Goal: Information Seeking & Learning: Learn about a topic

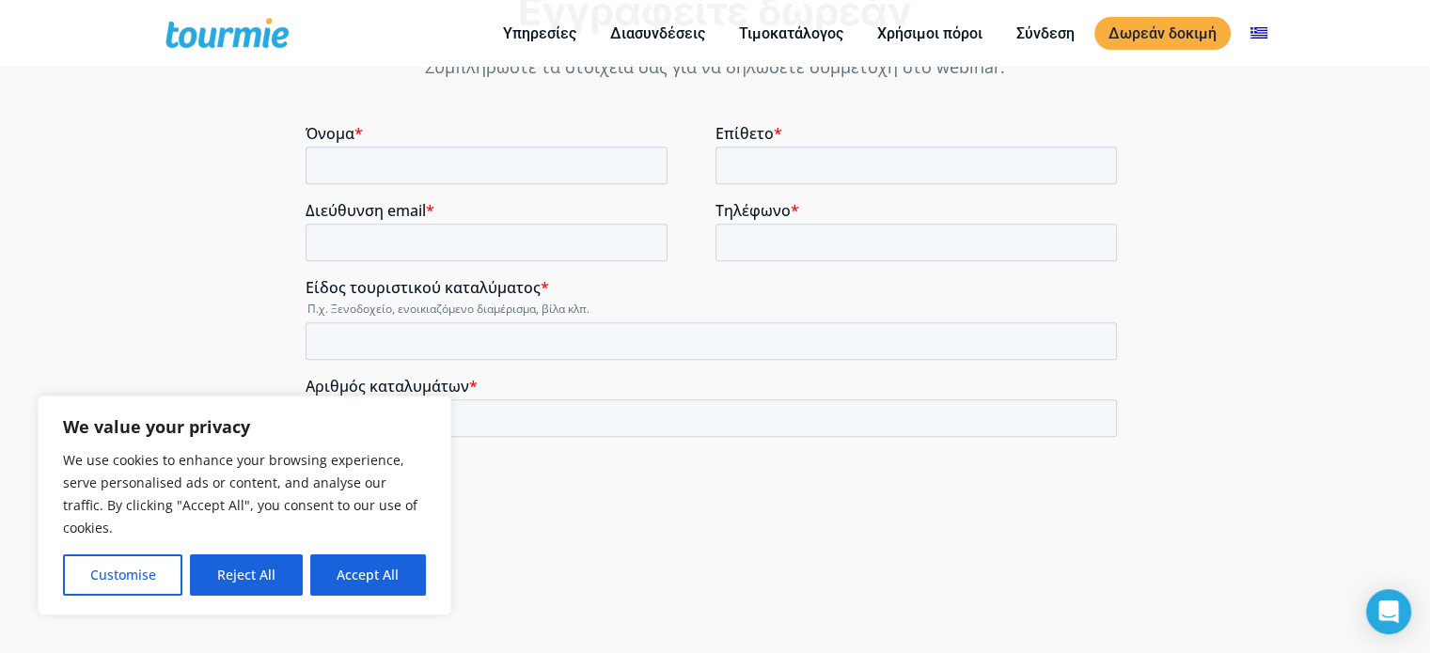
scroll to position [1360, 0]
drag, startPoint x: 1439, startPoint y: 57, endPoint x: 1333, endPoint y: 334, distance: 296.1
click at [1423, 356] on html "We value your privacy We use cookies to enhance your browsing experience, serve…" at bounding box center [715, 144] width 1430 height 3042
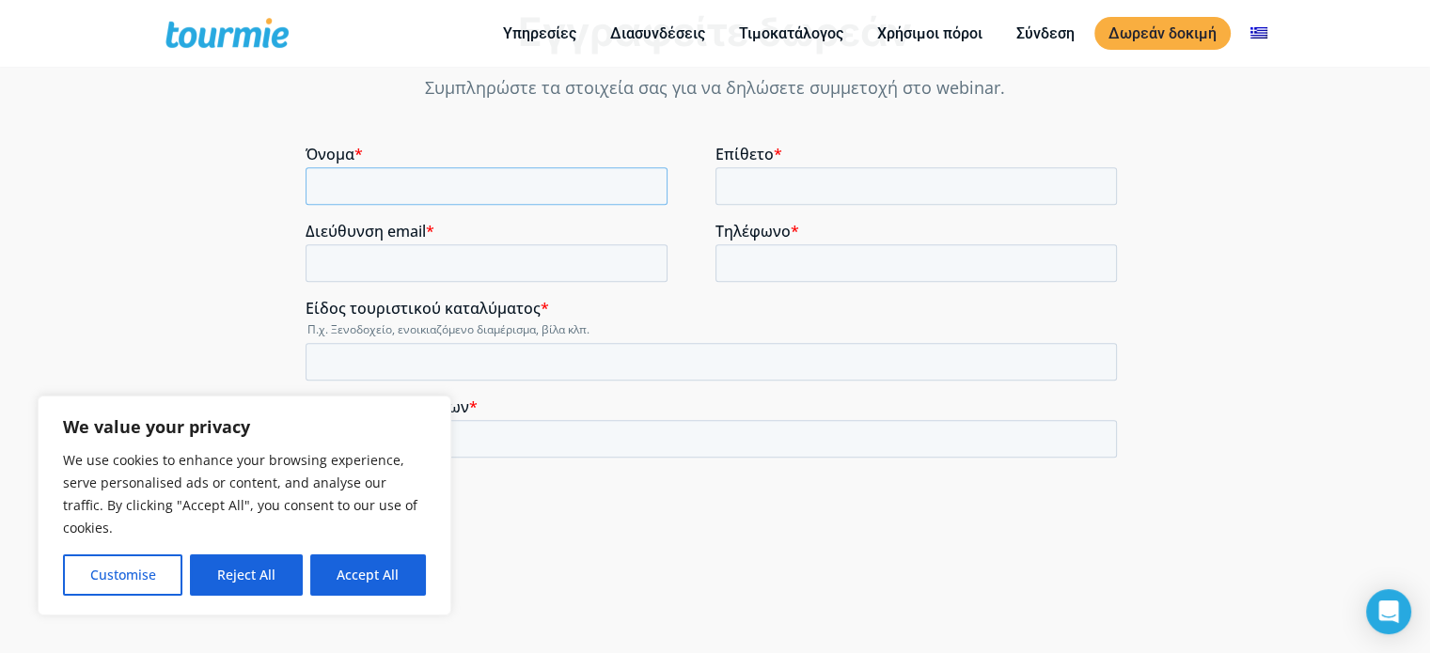
click at [446, 186] on input "Όνομα *" at bounding box center [486, 186] width 362 height 38
drag, startPoint x: 373, startPoint y: 582, endPoint x: 69, endPoint y: 393, distance: 358.4
click at [373, 582] on button "Accept All" at bounding box center [368, 575] width 116 height 41
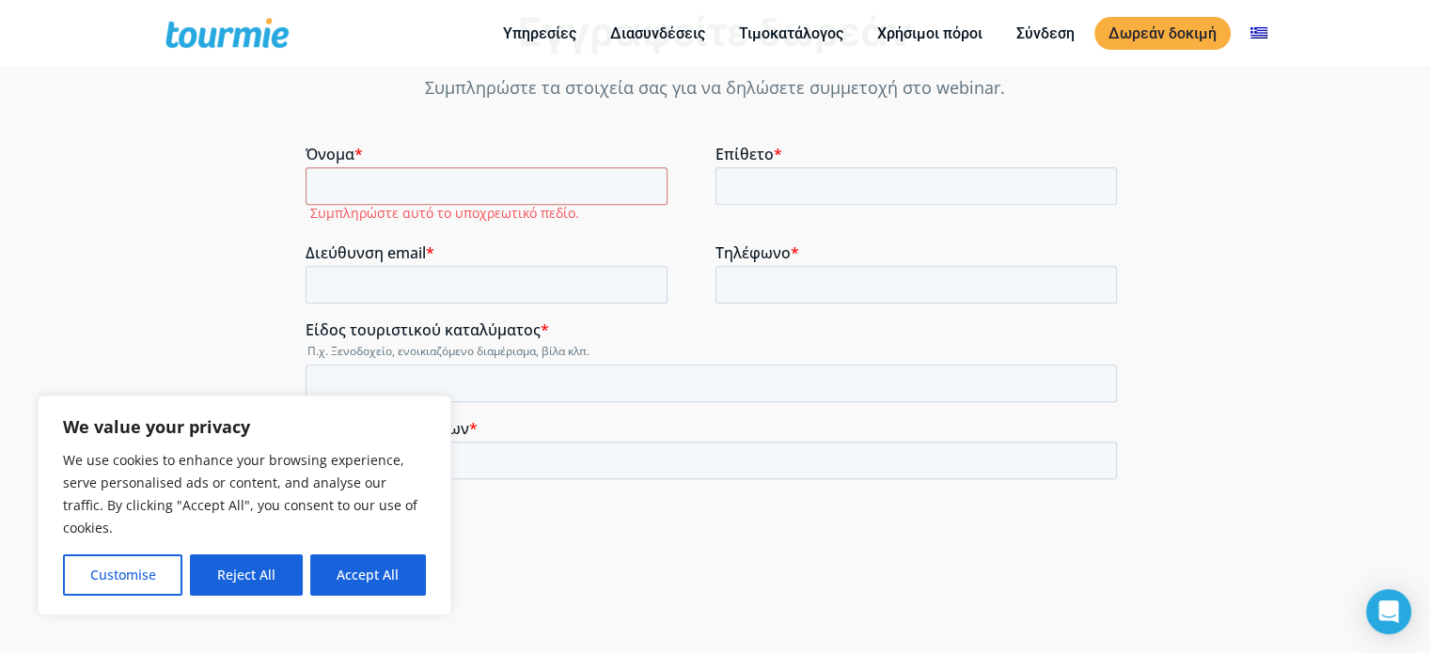
checkbox input "true"
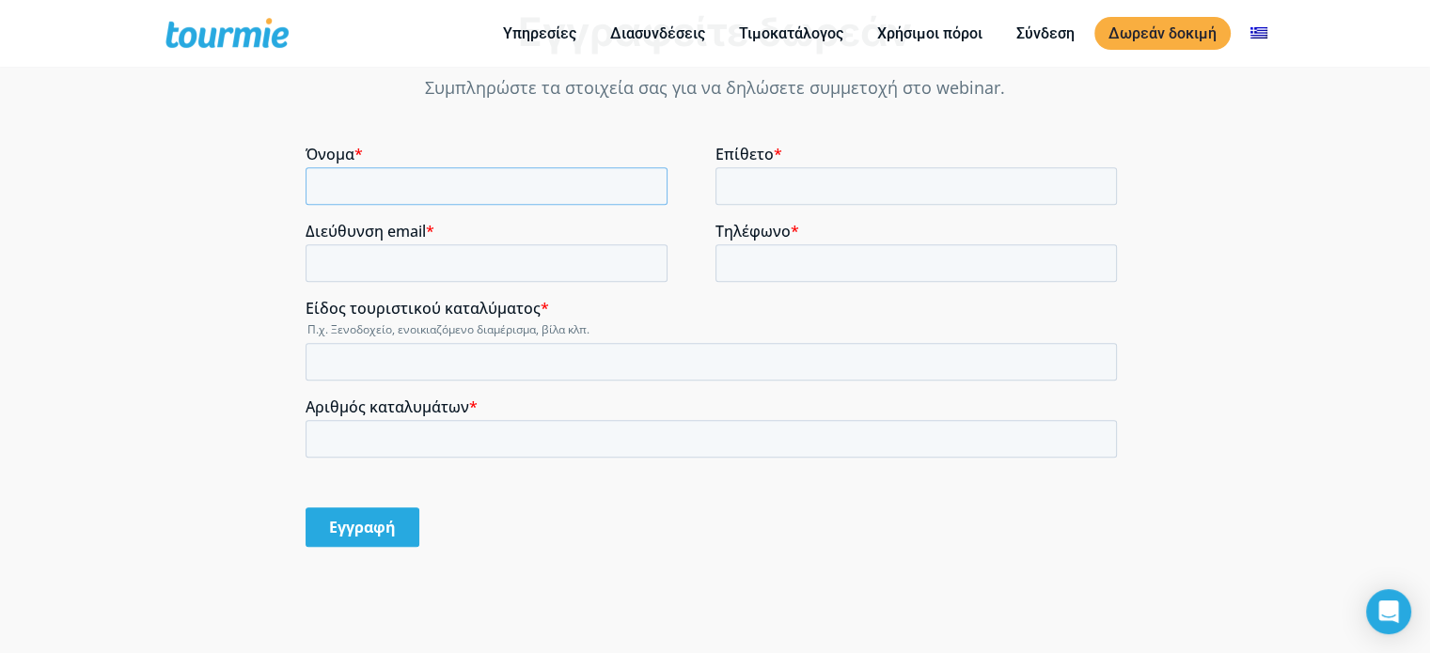
click at [396, 182] on input "Όνομα *" at bounding box center [486, 186] width 362 height 38
type input "a"
type input "ΑΝΔΡΕΑΣ"
click at [842, 183] on input "Επίθετο *" at bounding box center [916, 186] width 402 height 38
type input "ΠΛΥΤΑΡΙΑΣ"
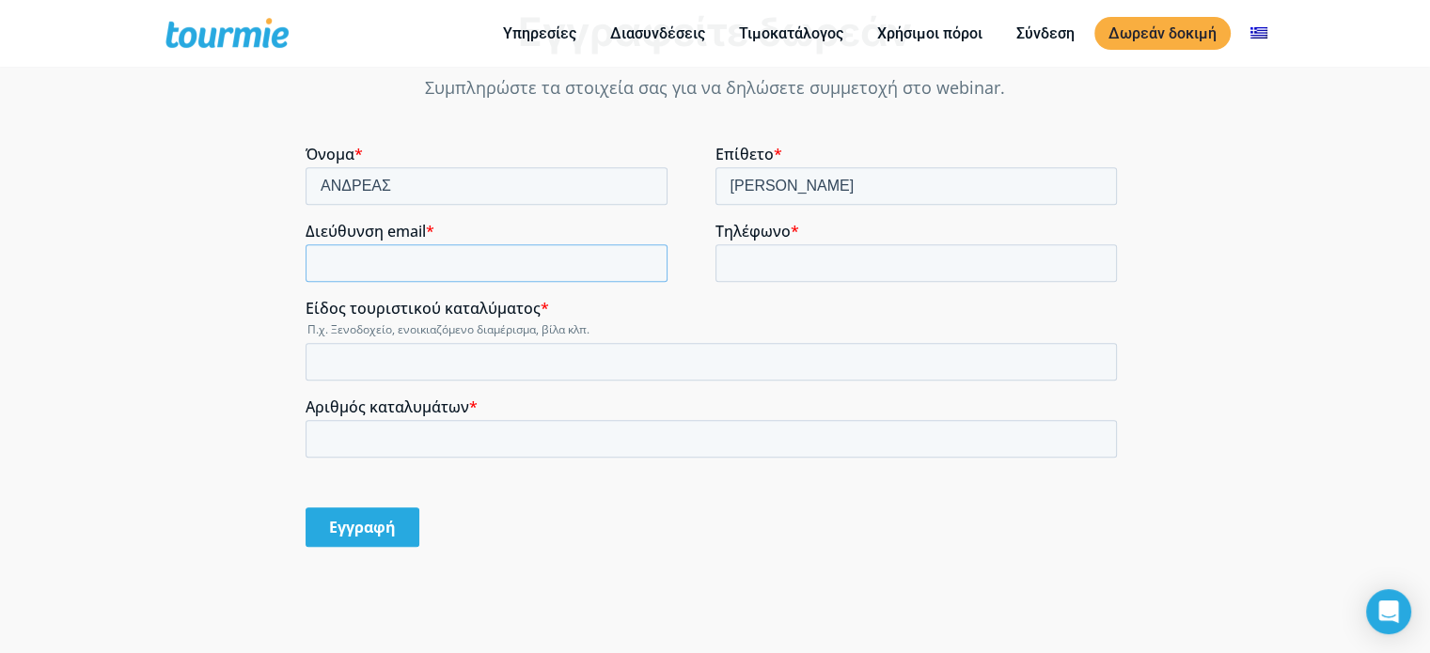
click at [487, 272] on input "Διεύθυνση email *" at bounding box center [486, 263] width 362 height 38
click at [416, 260] on input "Διεύθυνση email *" at bounding box center [486, 263] width 362 height 38
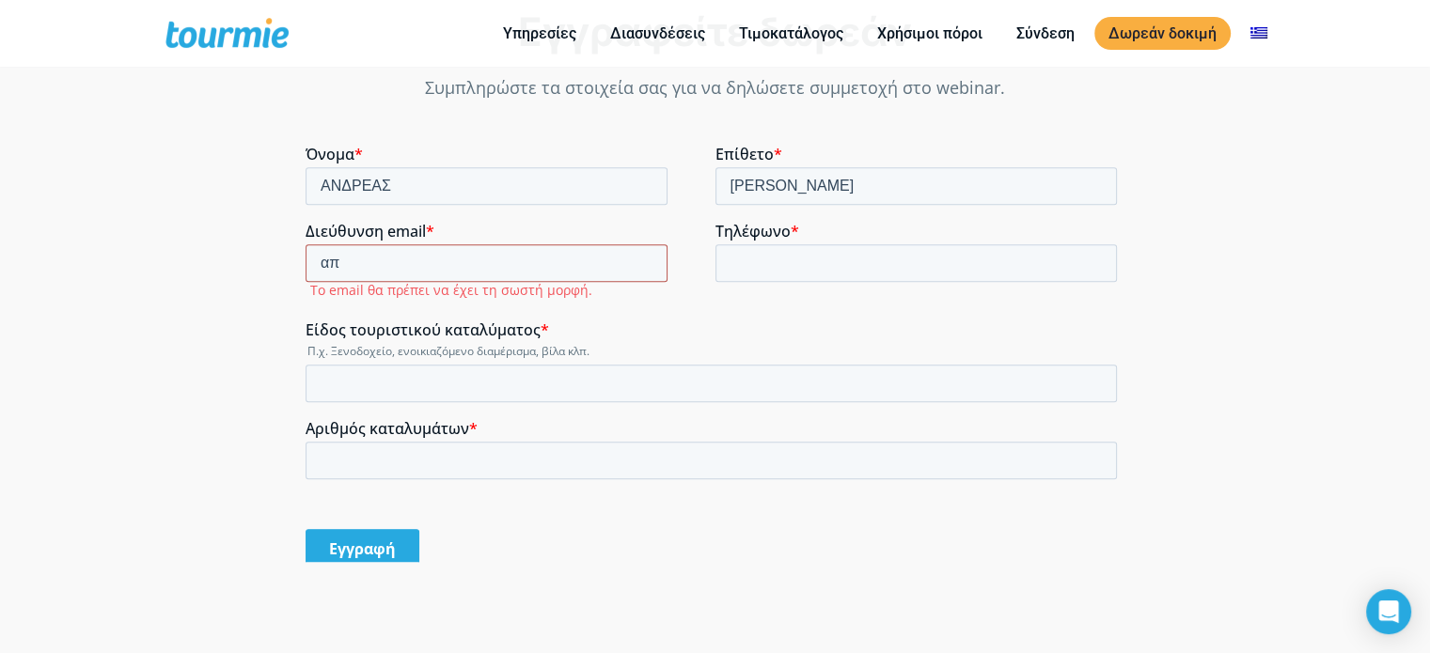
type input "α"
type input "aplitarias@gmail.com"
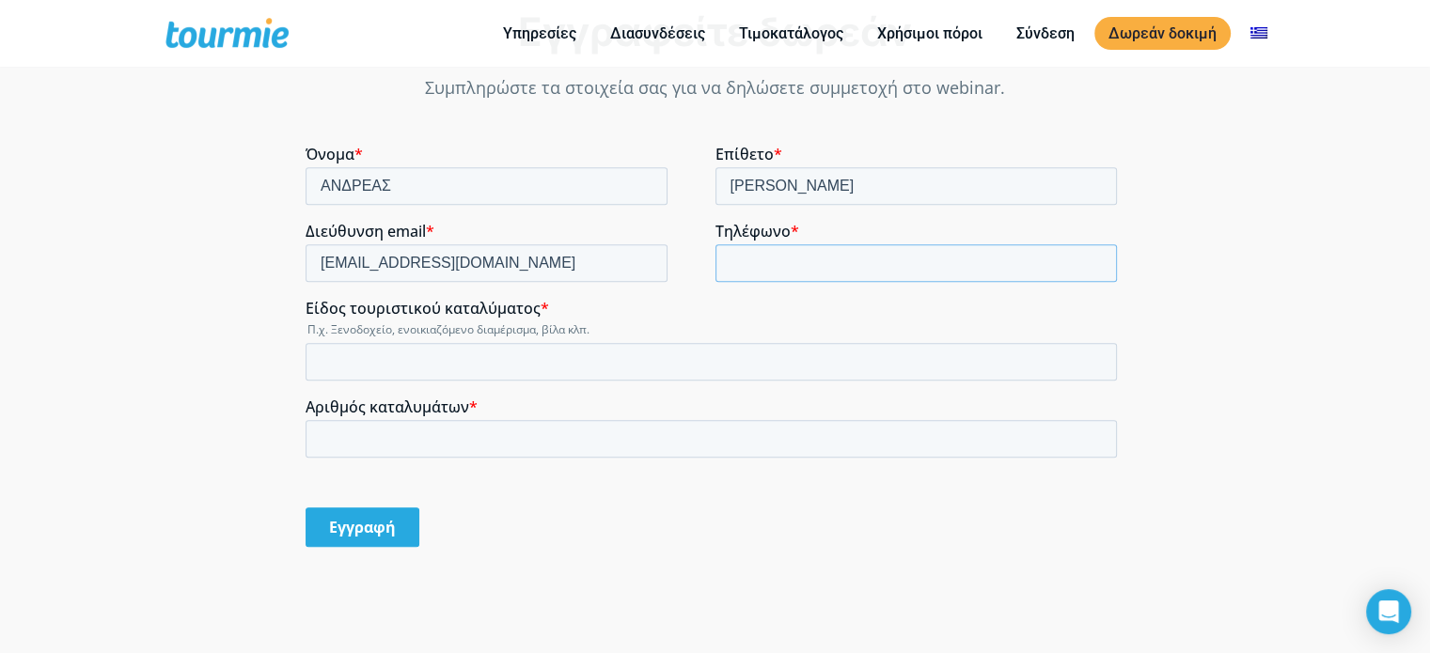
click at [780, 257] on input "Τηλέφωνο *" at bounding box center [916, 263] width 402 height 38
type input "5"
type input "6932288511"
click at [642, 363] on input "Είδος τουριστικού καταλύματος *" at bounding box center [710, 362] width 811 height 38
type input "d"
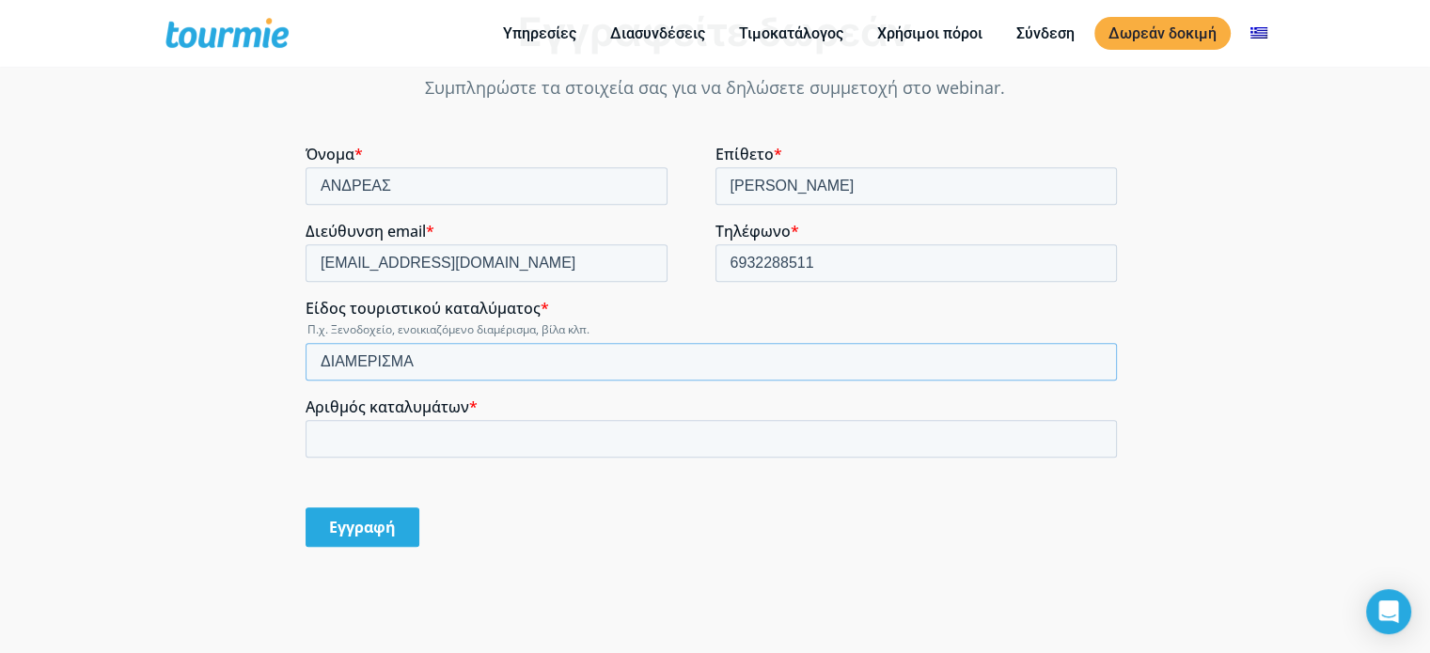
type input "ΔΙΑΜΕΡΙΣΜΑ"
click at [526, 452] on input "Αριθμός καταλυμάτων *" at bounding box center [710, 439] width 811 height 38
type input "1"
click at [368, 525] on input "Εγγραφή" at bounding box center [362, 527] width 114 height 39
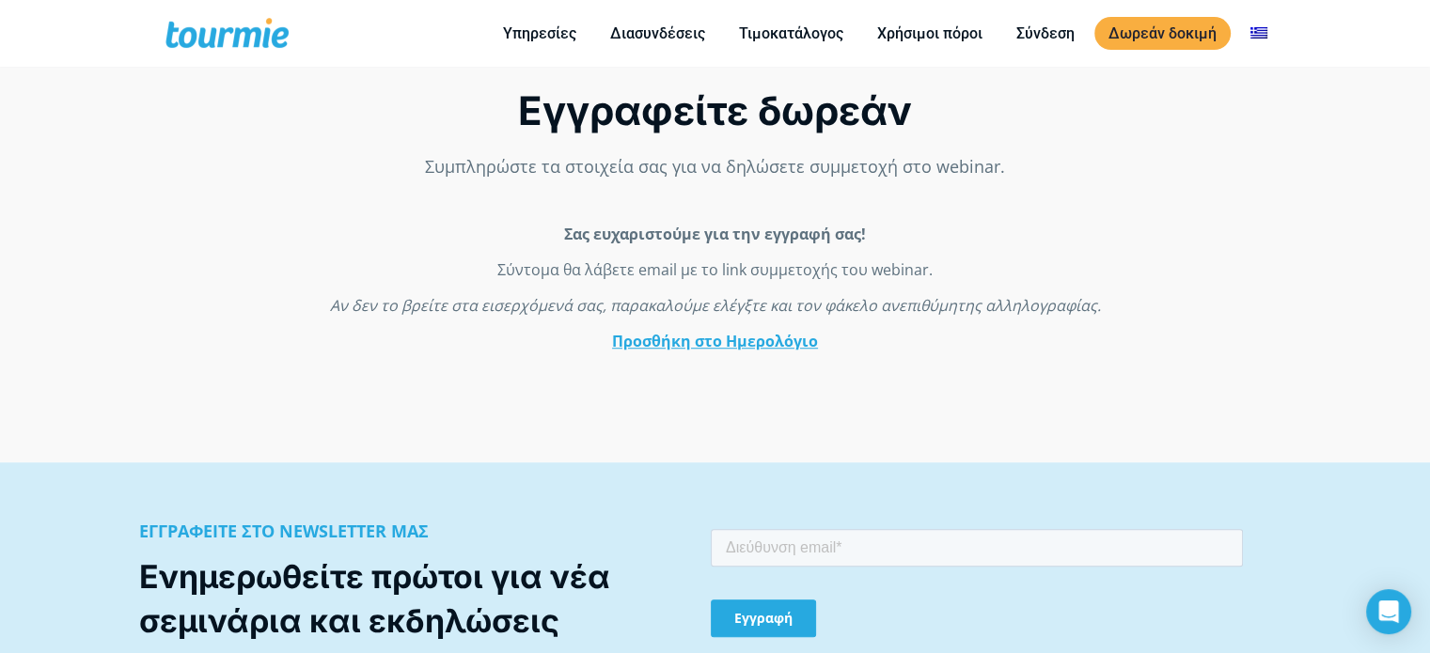
scroll to position [1550, 0]
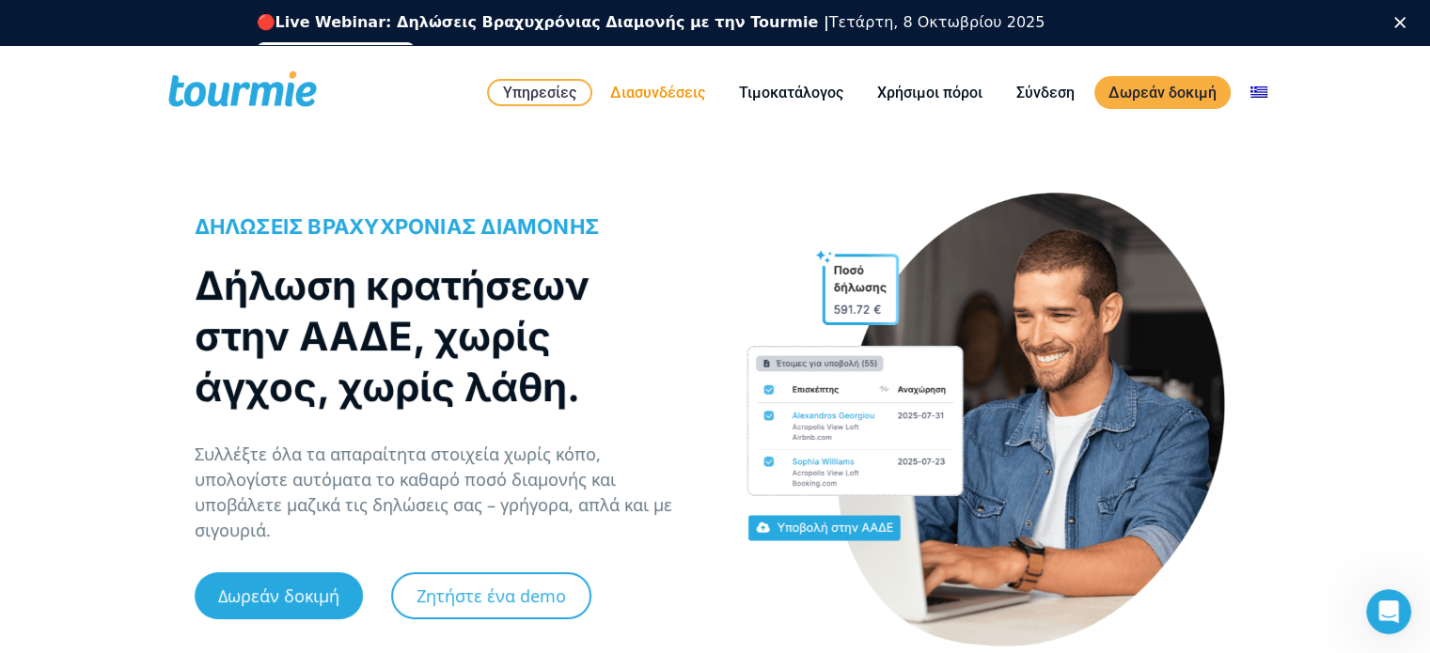
click at [681, 98] on link "Διασυνδέσεις" at bounding box center [657, 92] width 123 height 23
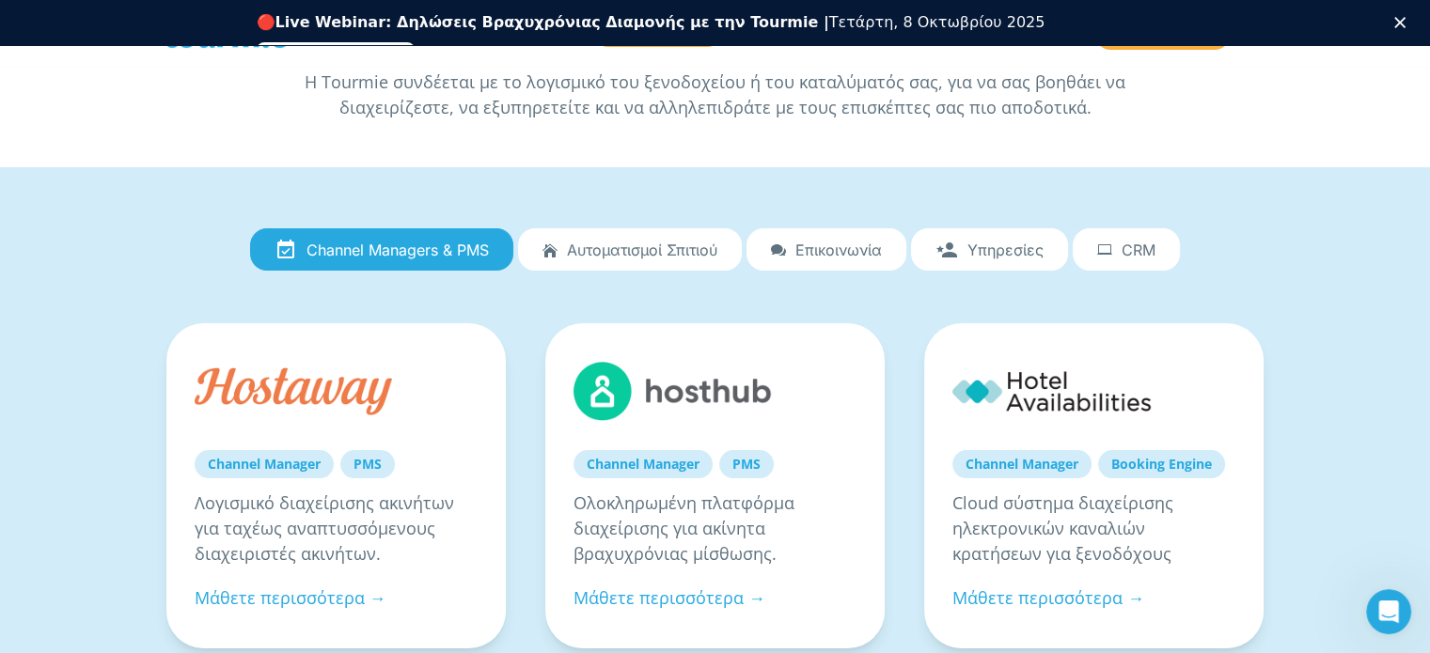
scroll to position [61, 0]
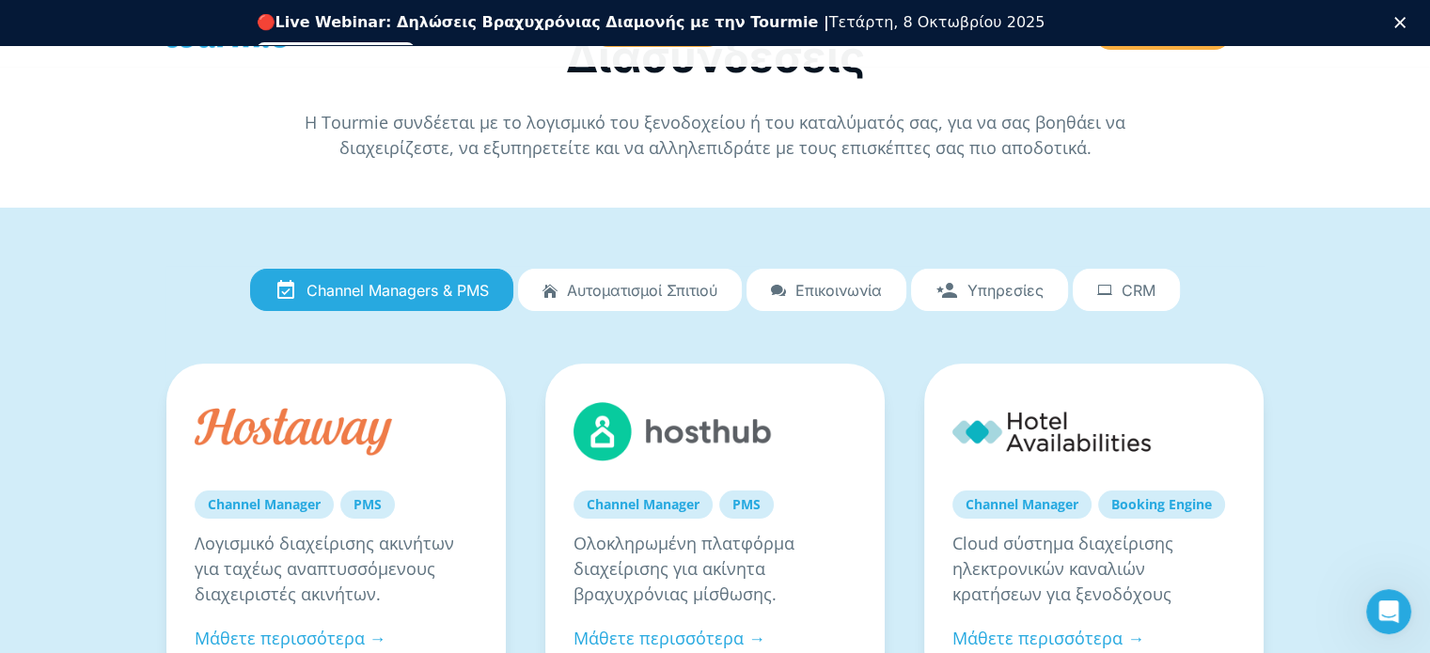
click at [630, 289] on span "Αυτοματισμοί Σπιτιού" at bounding box center [642, 290] width 150 height 17
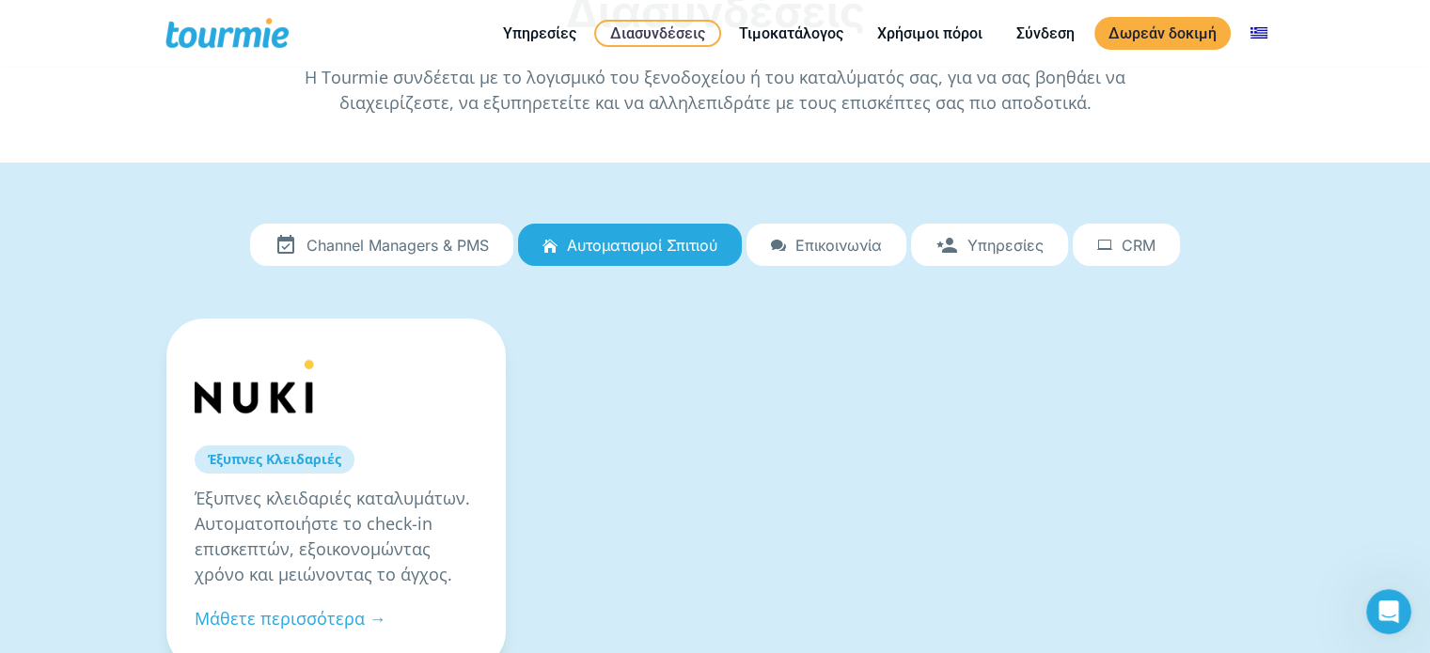
click at [843, 255] on link "Επικοινωνία" at bounding box center [826, 245] width 160 height 43
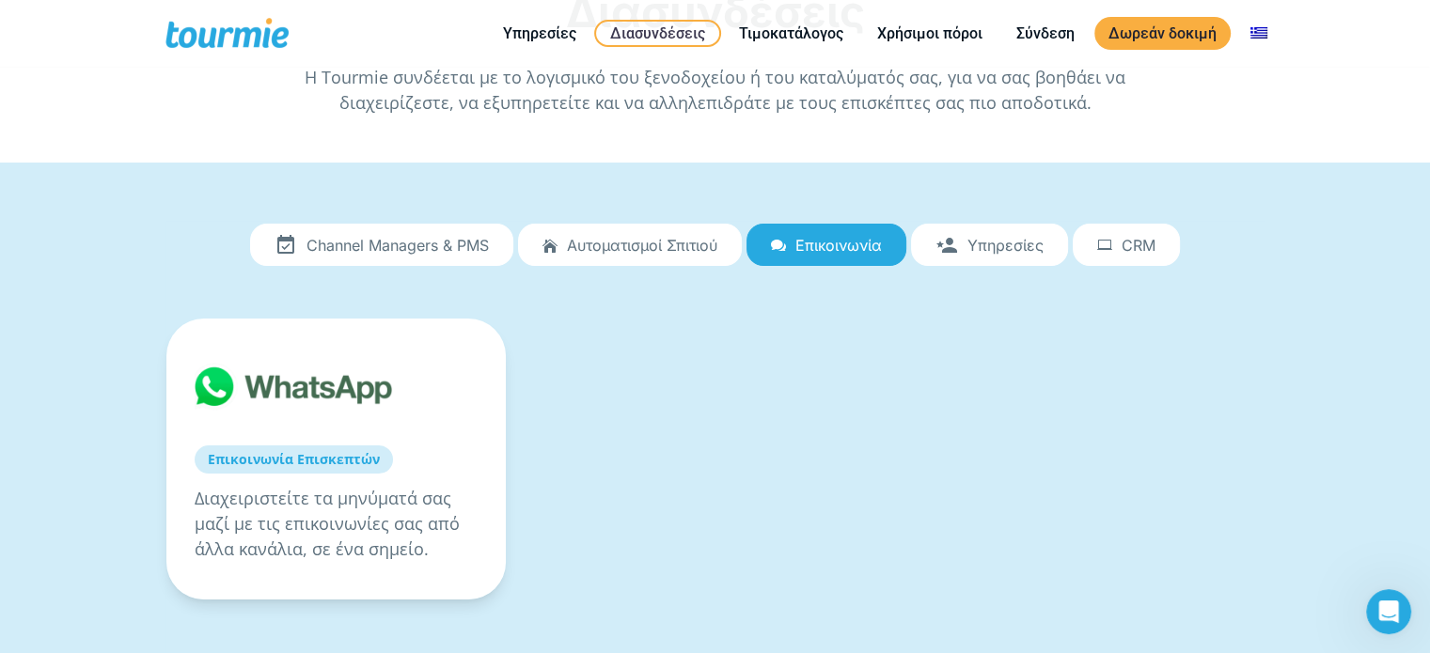
click at [983, 246] on span "Υπηρεσίες" at bounding box center [1005, 245] width 76 height 17
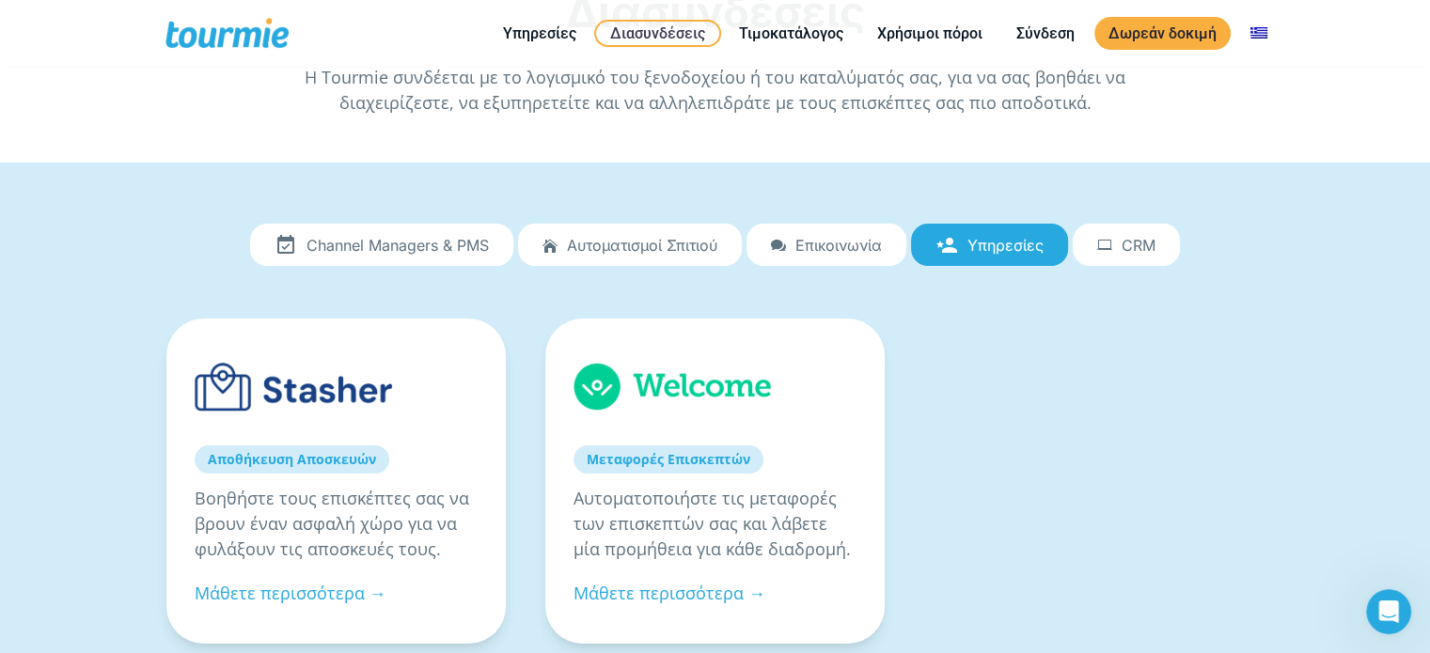
click at [1133, 245] on span "CRM" at bounding box center [1138, 245] width 34 height 17
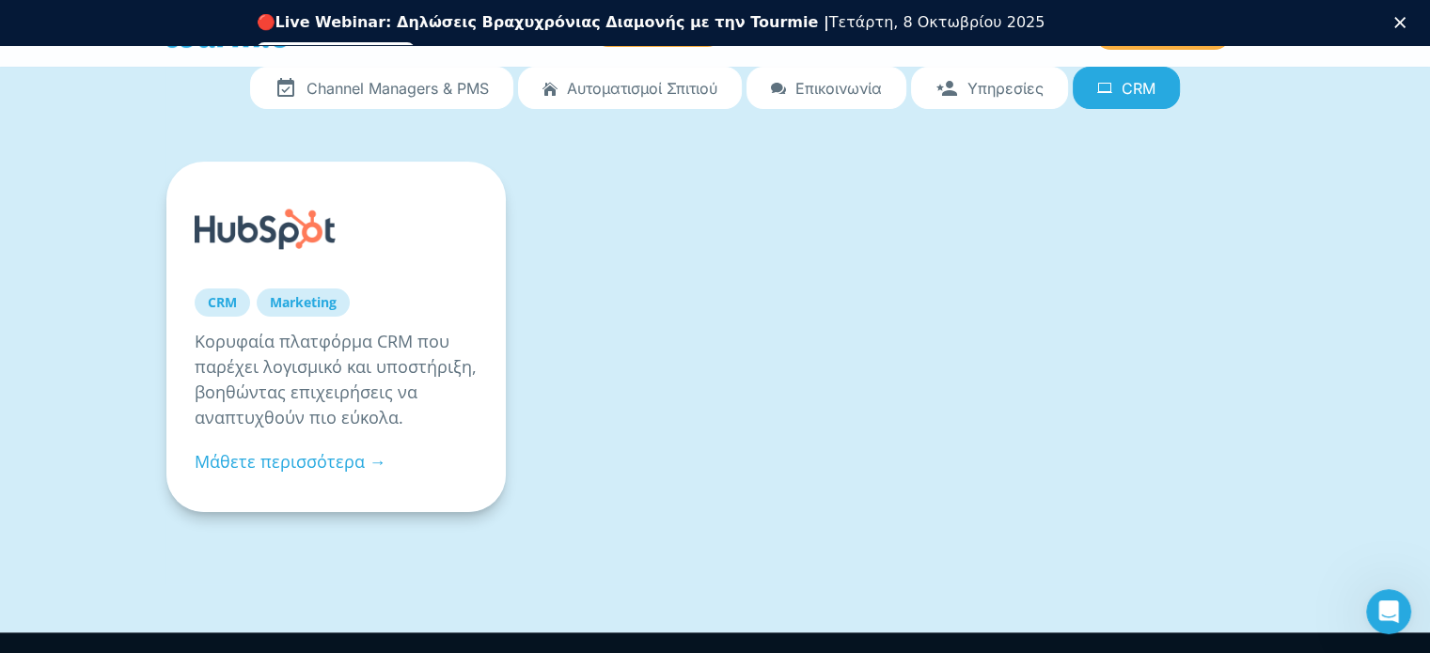
click at [305, 293] on link "Marketing" at bounding box center [303, 303] width 93 height 28
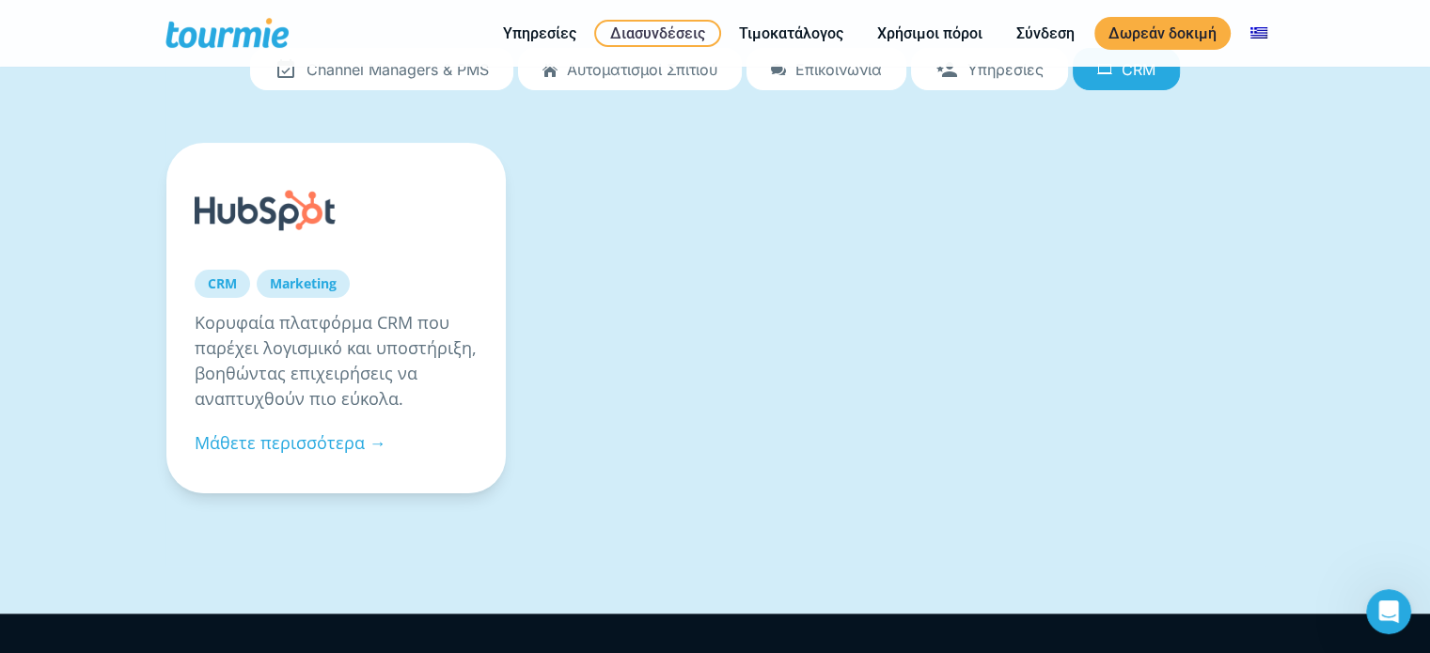
scroll to position [241, 0]
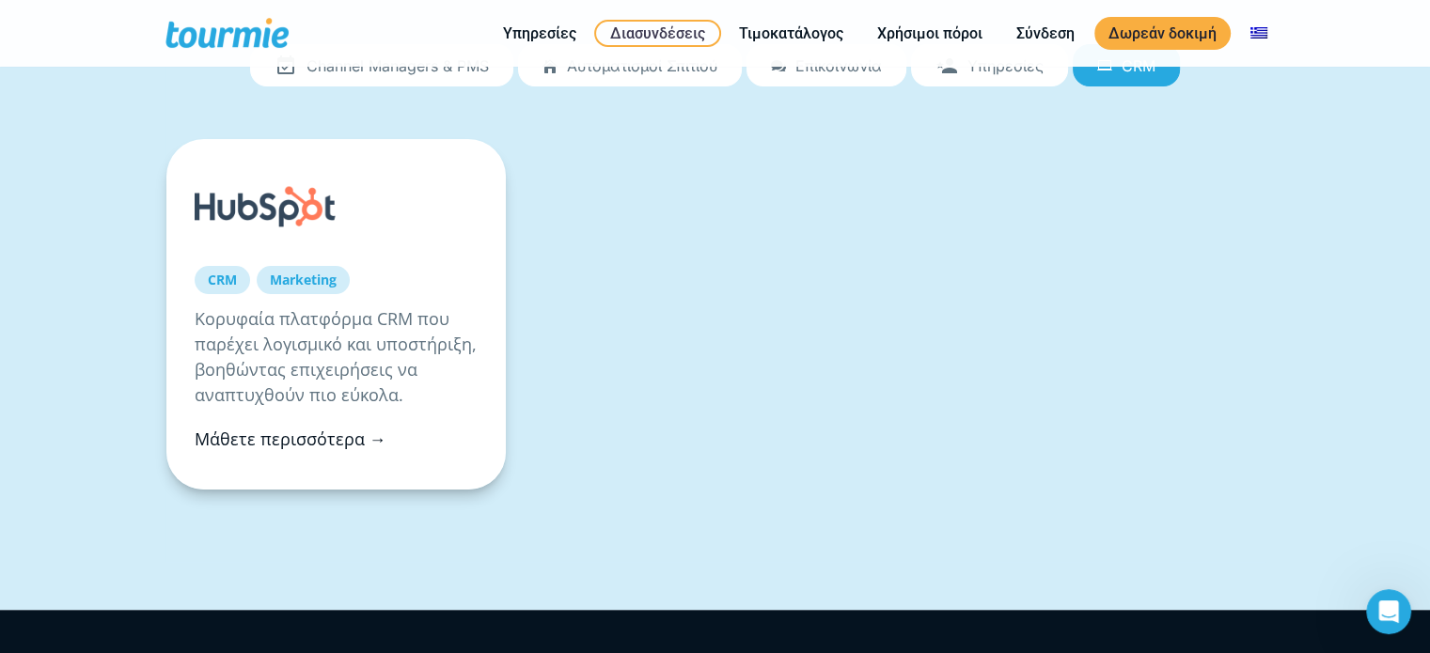
click at [289, 437] on link "Μάθετε περισσότερα →" at bounding box center [291, 439] width 192 height 23
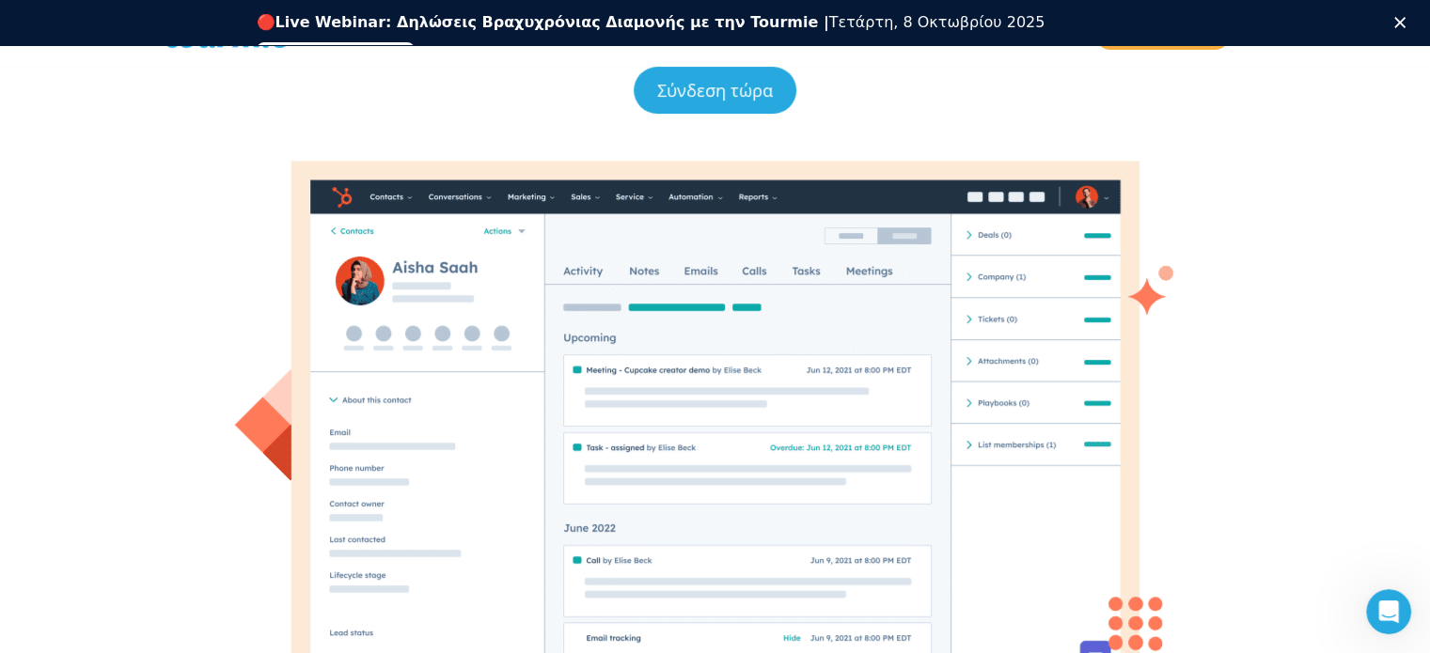
scroll to position [301, 0]
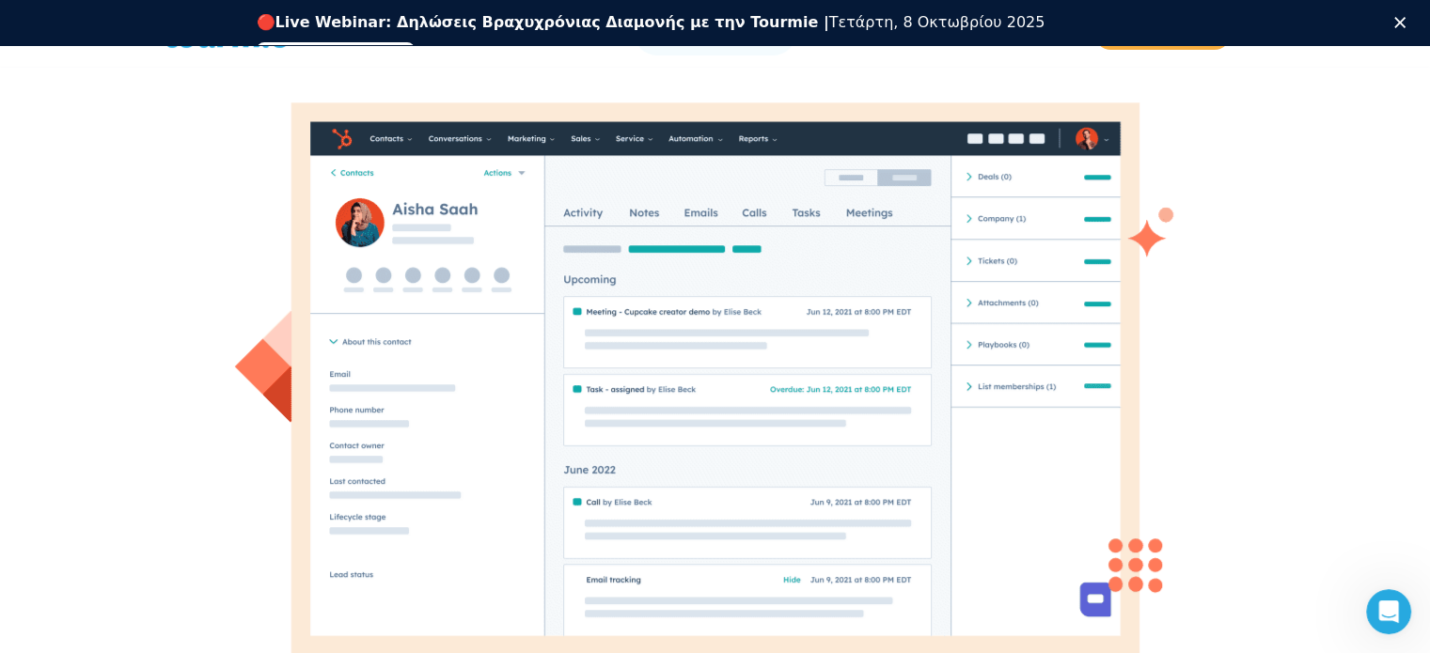
click at [440, 319] on div at bounding box center [715, 379] width 963 height 590
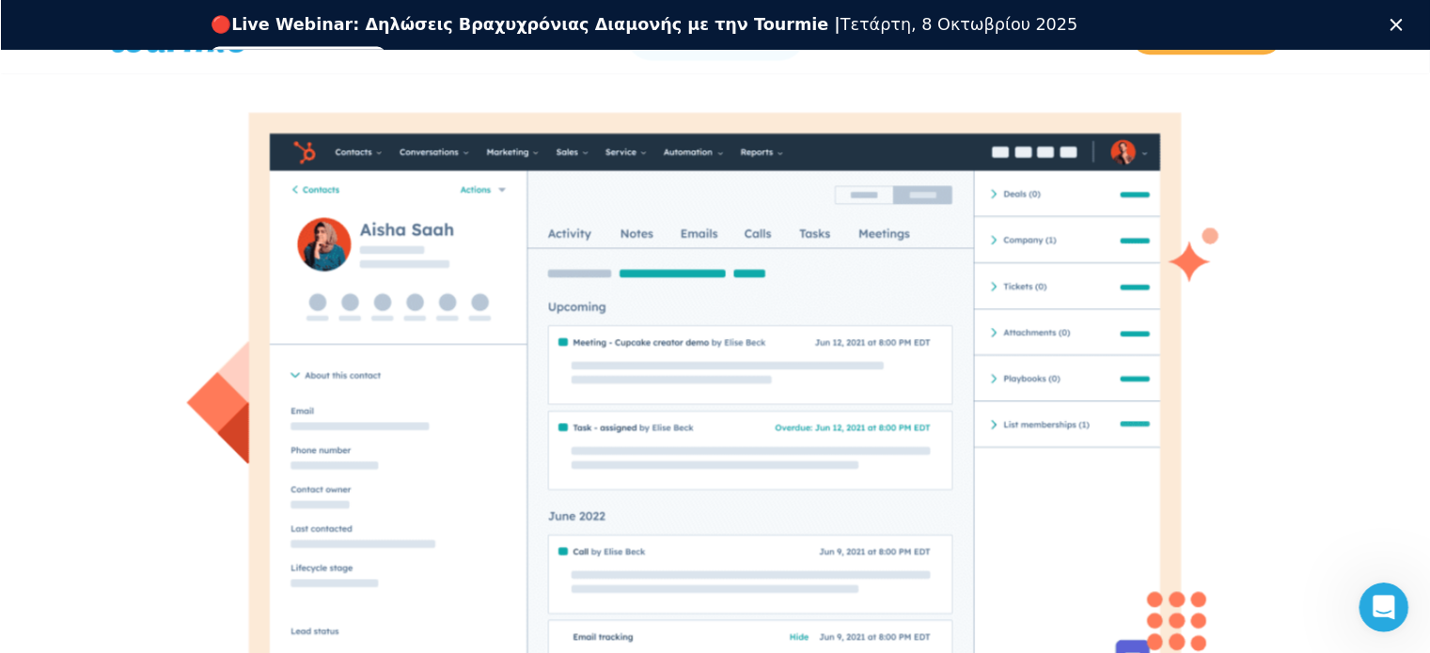
scroll to position [395, 0]
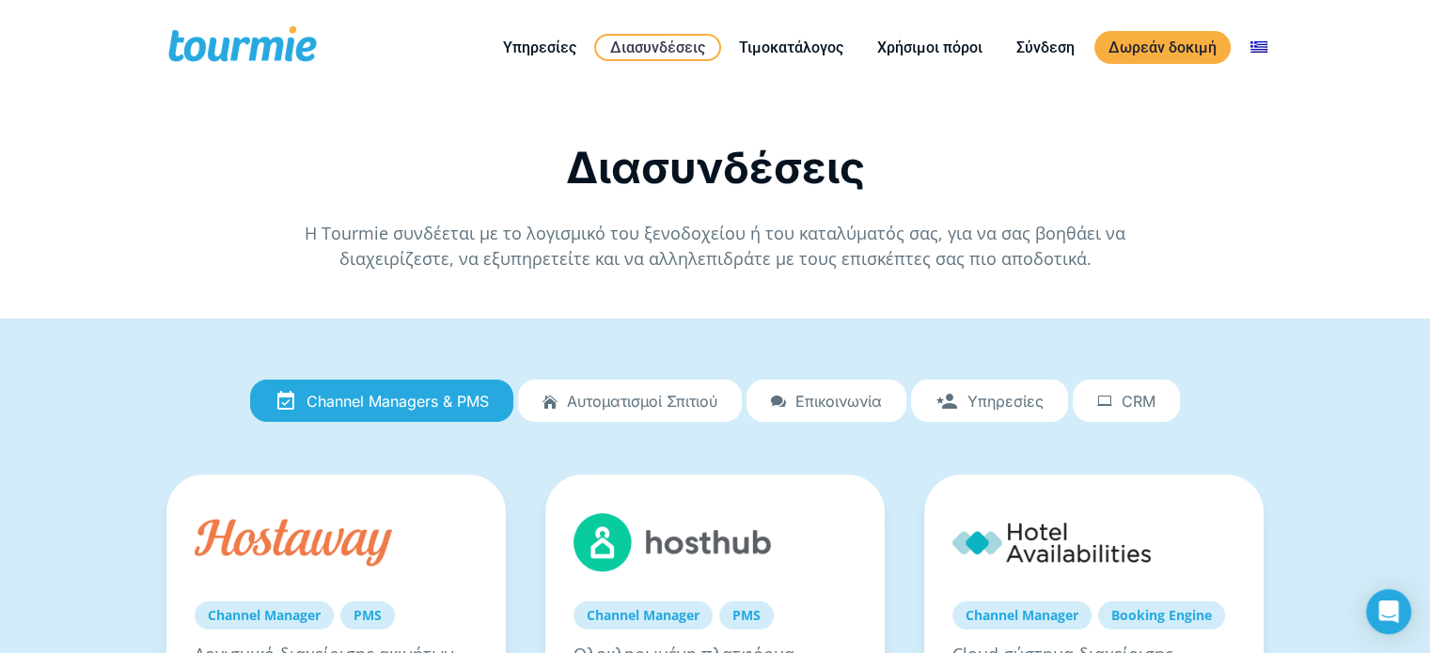
click at [1135, 403] on span "CRM" at bounding box center [1138, 401] width 34 height 17
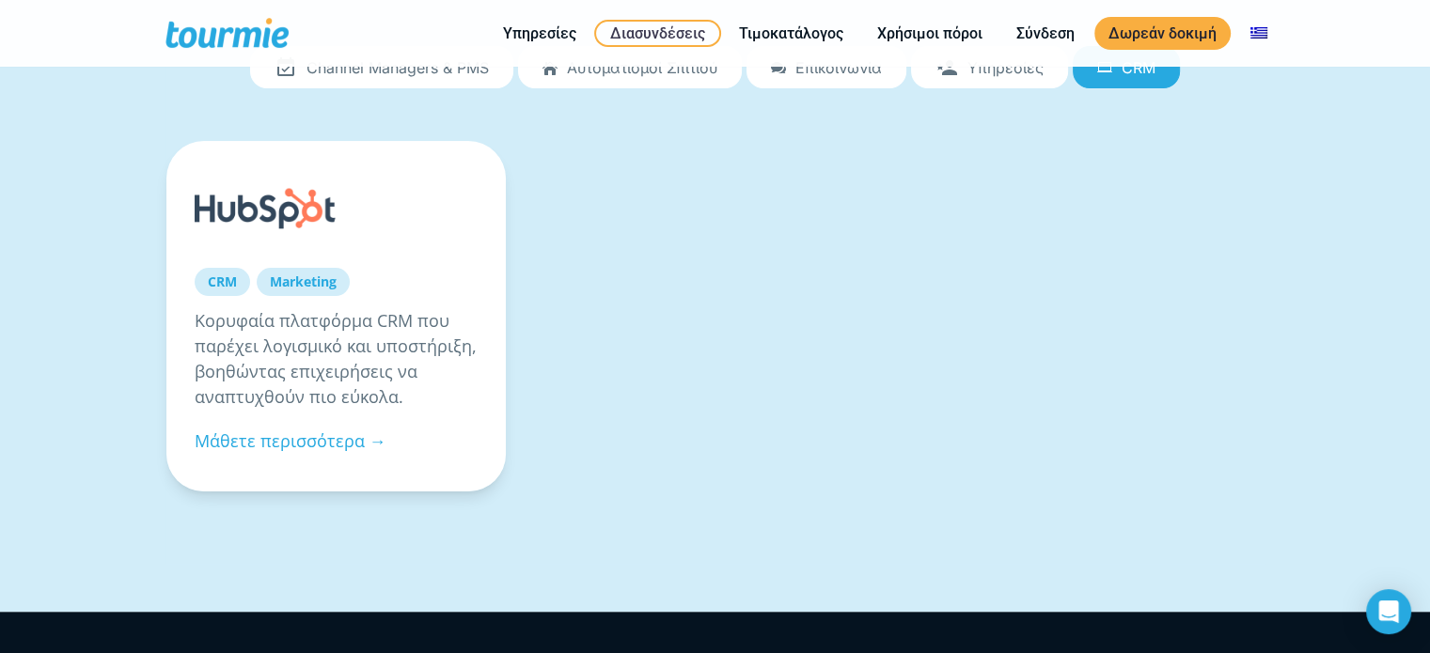
scroll to position [346, 0]
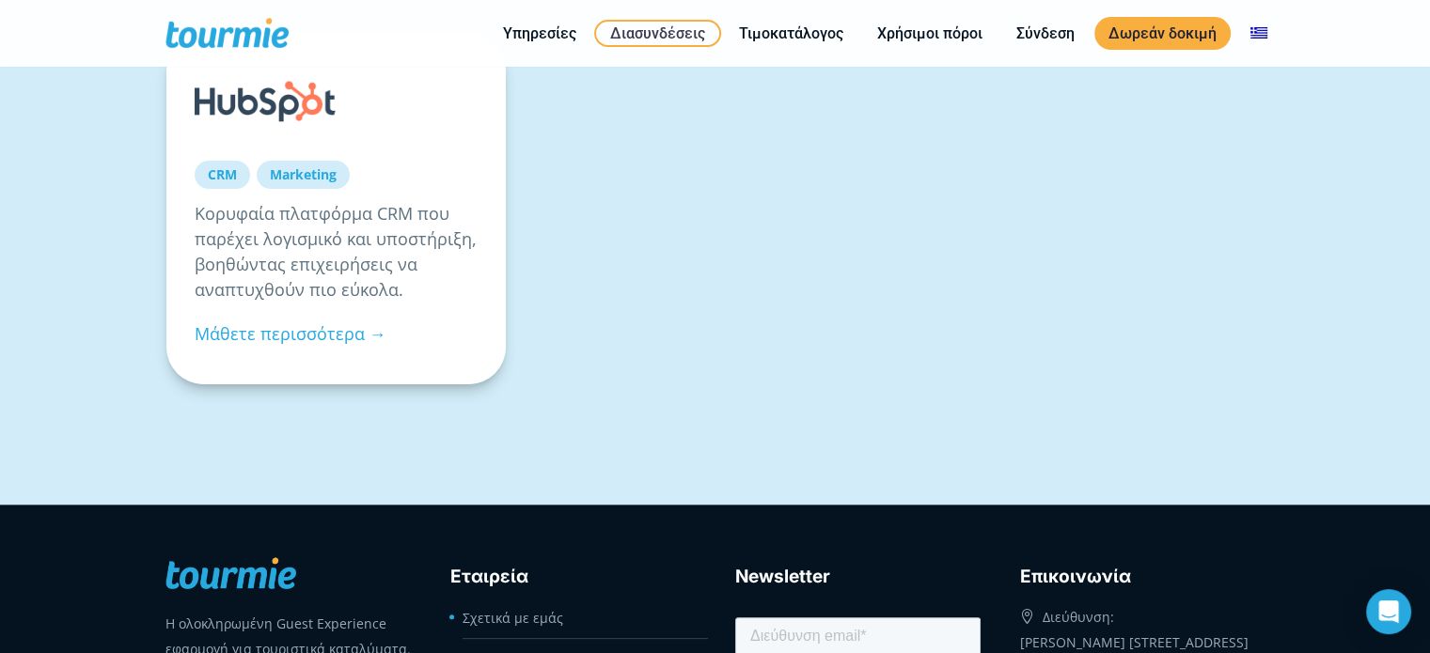
click at [282, 101] on link at bounding box center [294, 101] width 198 height 79
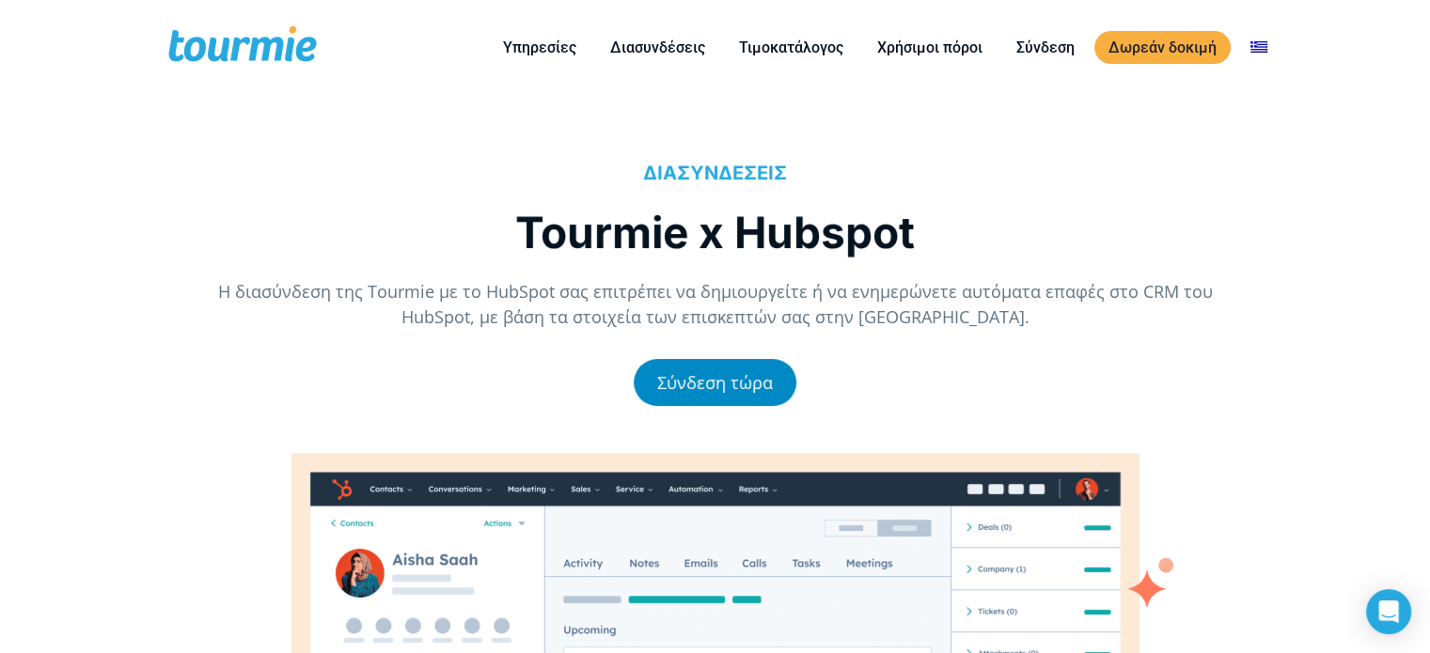
click at [720, 385] on link "Σύνδεση τώρα" at bounding box center [715, 382] width 163 height 47
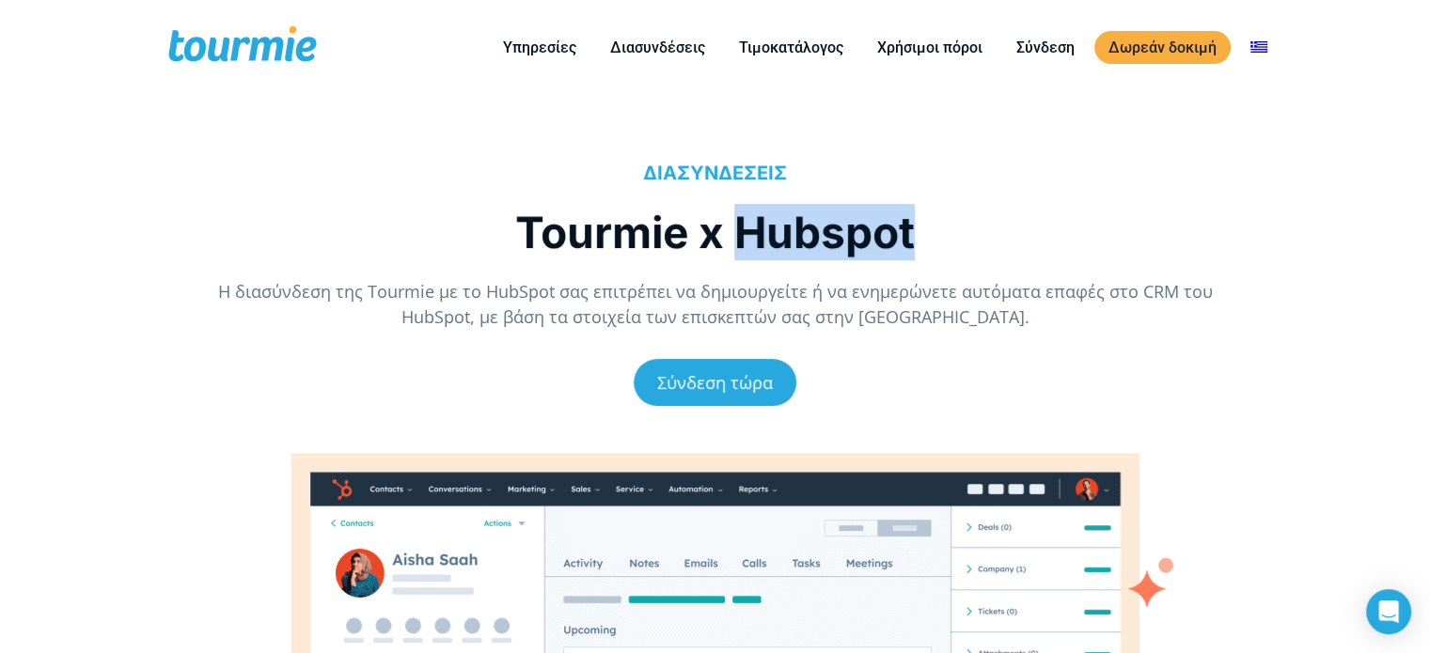
drag, startPoint x: 743, startPoint y: 225, endPoint x: 917, endPoint y: 225, distance: 174.8
click at [917, 225] on h1 "Tourmie x Hubspot" at bounding box center [716, 232] width 1042 height 56
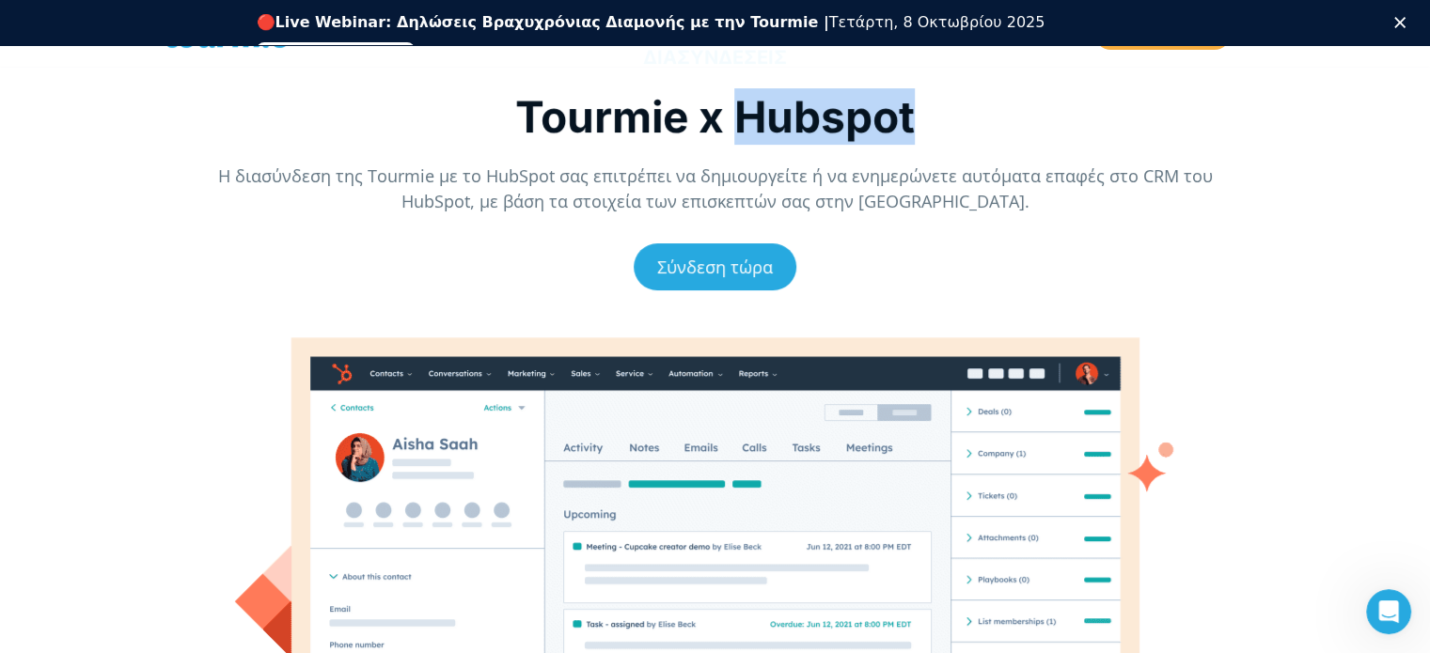
scroll to position [154, 0]
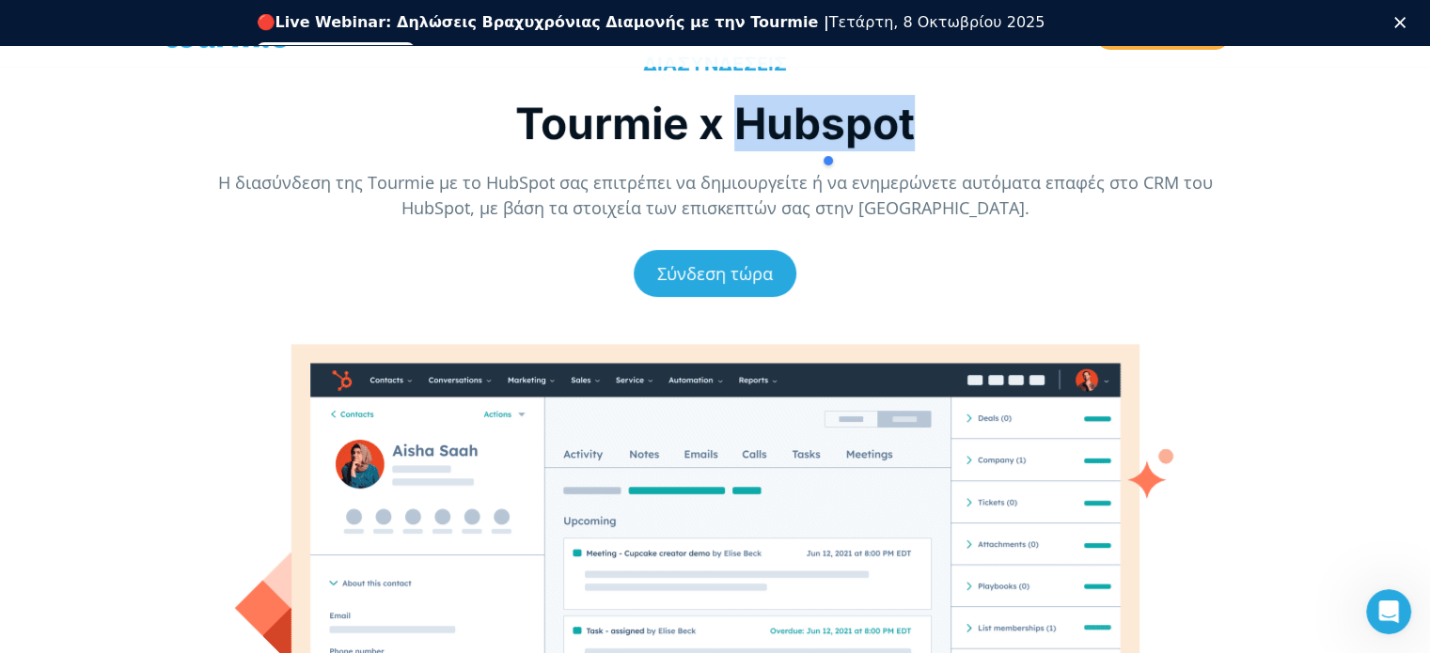
copy h1 "Hubspot"
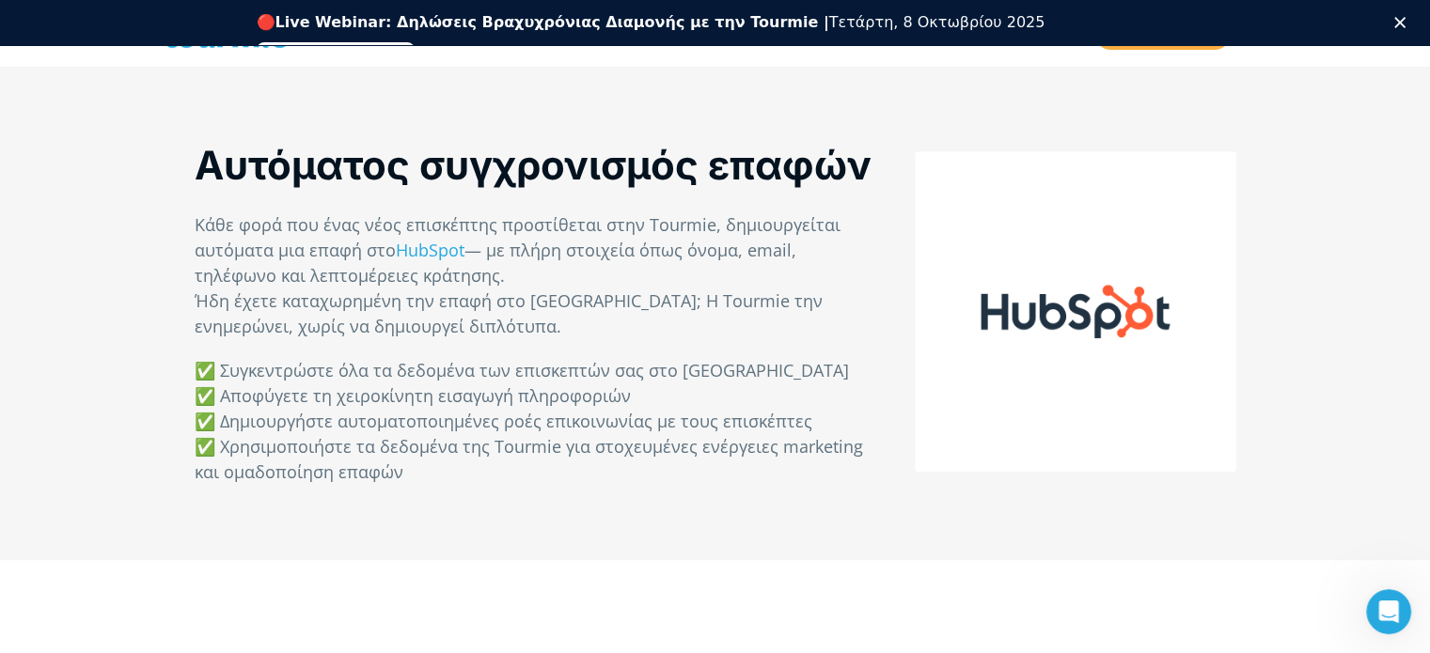
scroll to position [1073, 0]
